Goal: Find specific page/section: Find specific page/section

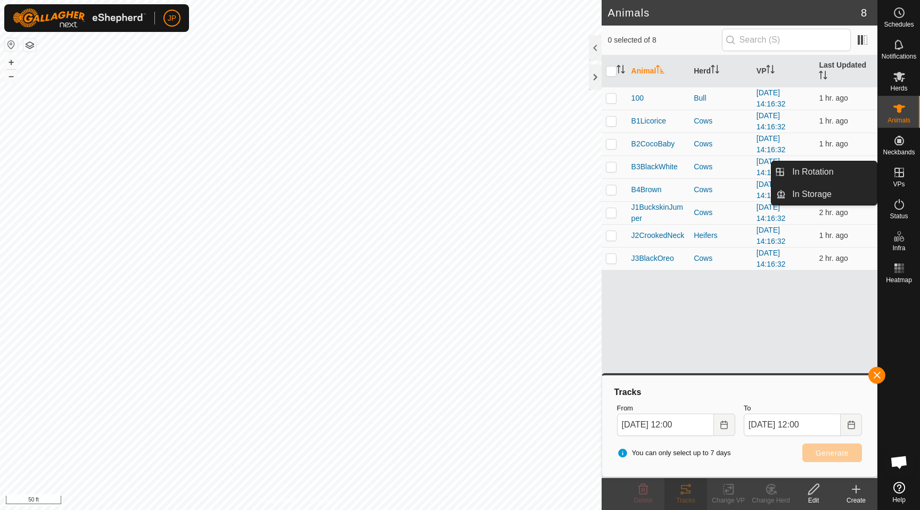
click at [896, 178] on icon at bounding box center [899, 172] width 13 height 13
click at [898, 168] on icon at bounding box center [900, 173] width 10 height 10
click at [840, 168] on link "In Rotation" at bounding box center [831, 171] width 91 height 21
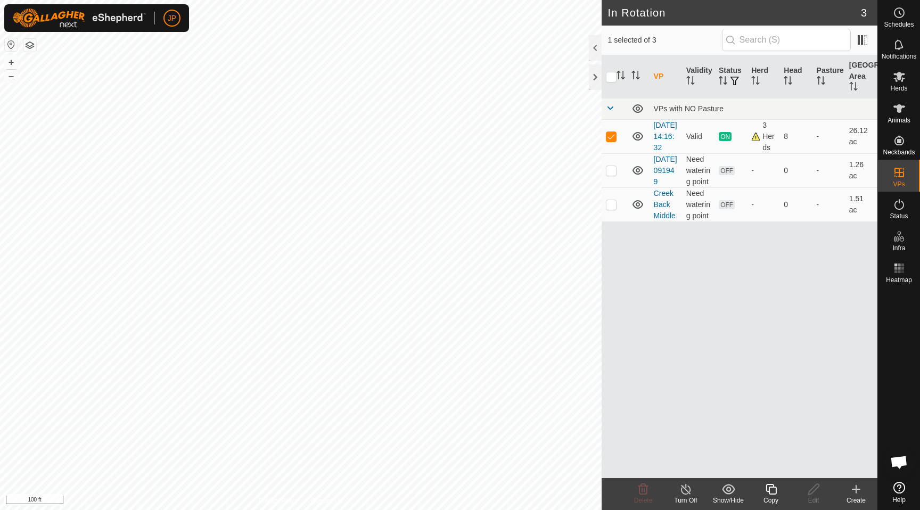
checkbox input "true"
click at [666, 129] on td "[DATE] 14:16:32" at bounding box center [666, 136] width 32 height 34
click at [667, 126] on link "[DATE] 14:16:32" at bounding box center [665, 136] width 23 height 31
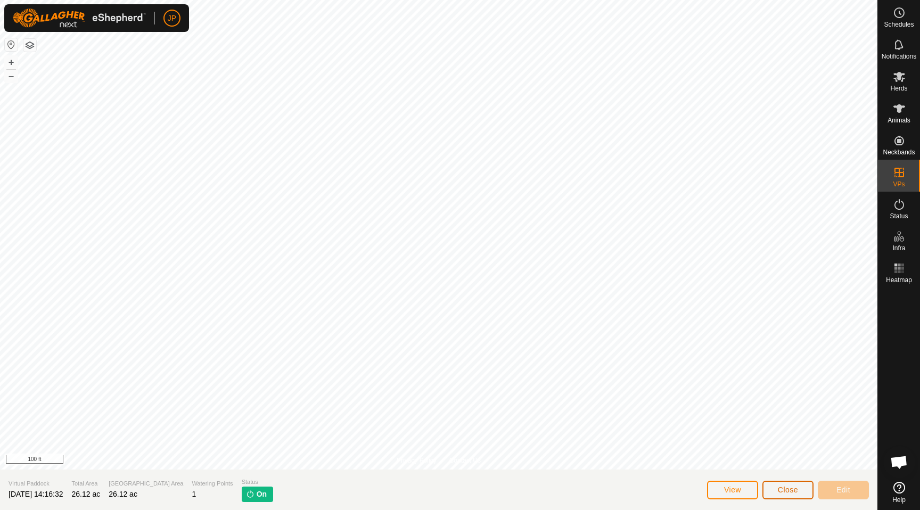
click at [780, 487] on span "Close" at bounding box center [788, 490] width 20 height 9
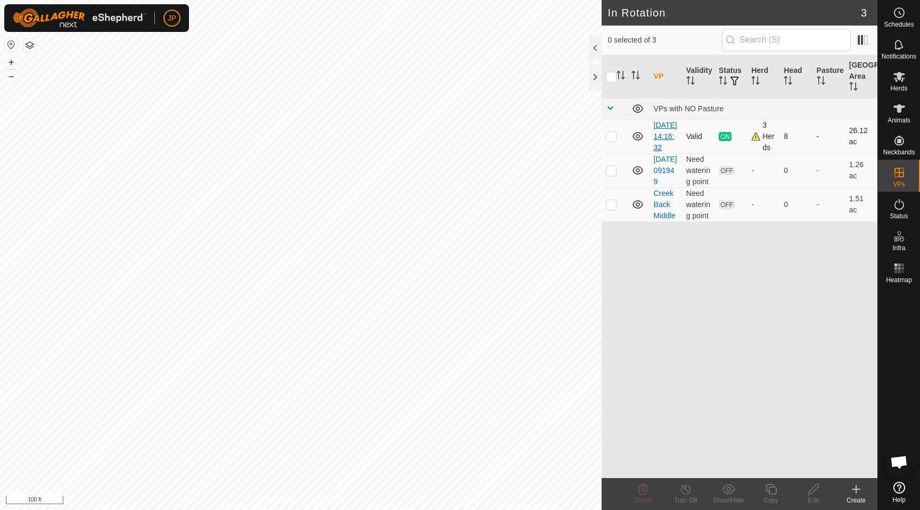
click at [661, 151] on link "[DATE] 14:16:32" at bounding box center [665, 136] width 23 height 31
